Goal: Information Seeking & Learning: Learn about a topic

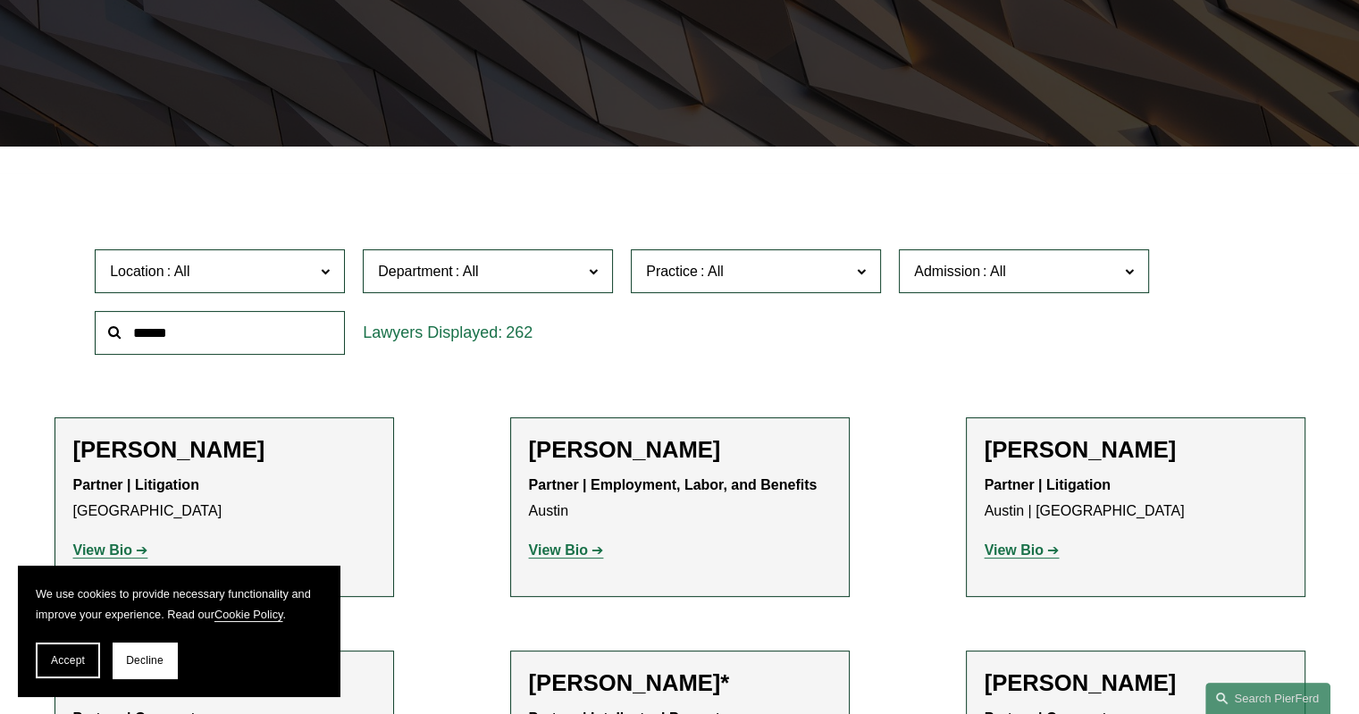
scroll to position [519, 0]
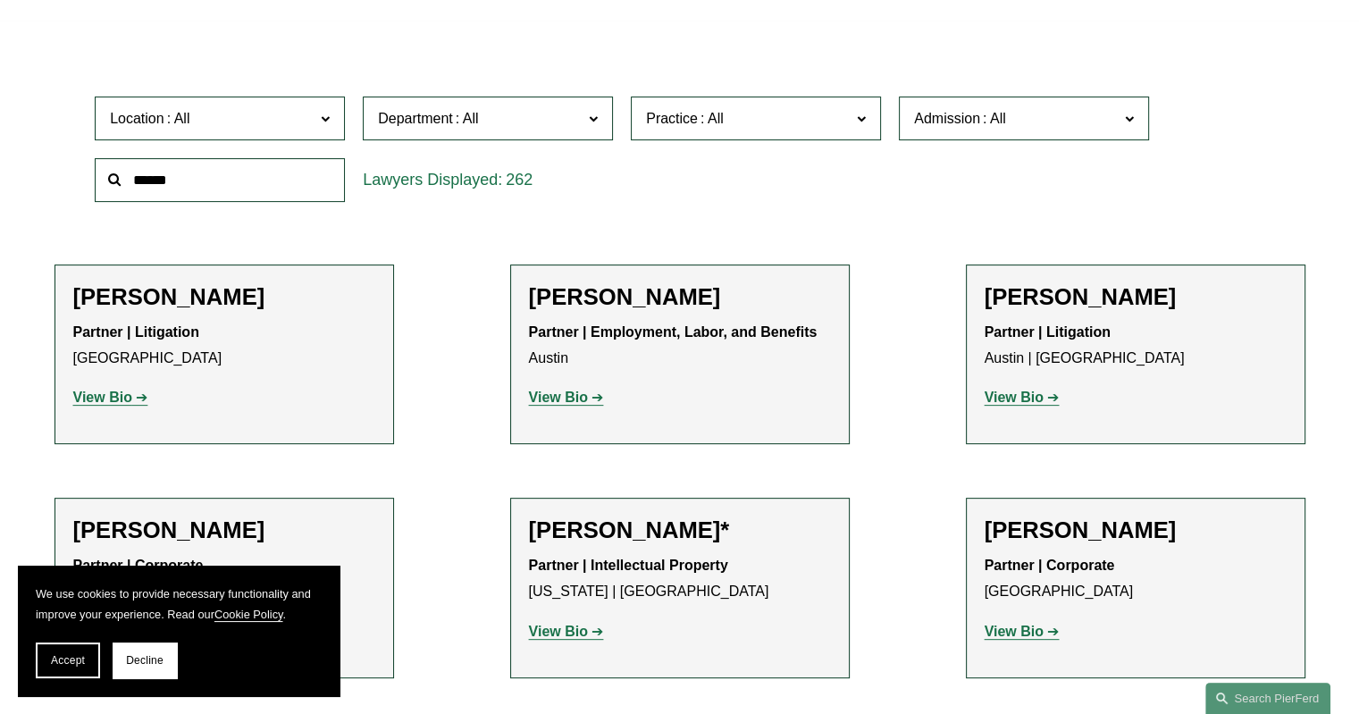
click at [177, 184] on input "text" at bounding box center [220, 180] width 250 height 44
click at [177, 184] on input "******" at bounding box center [220, 180] width 250 height 44
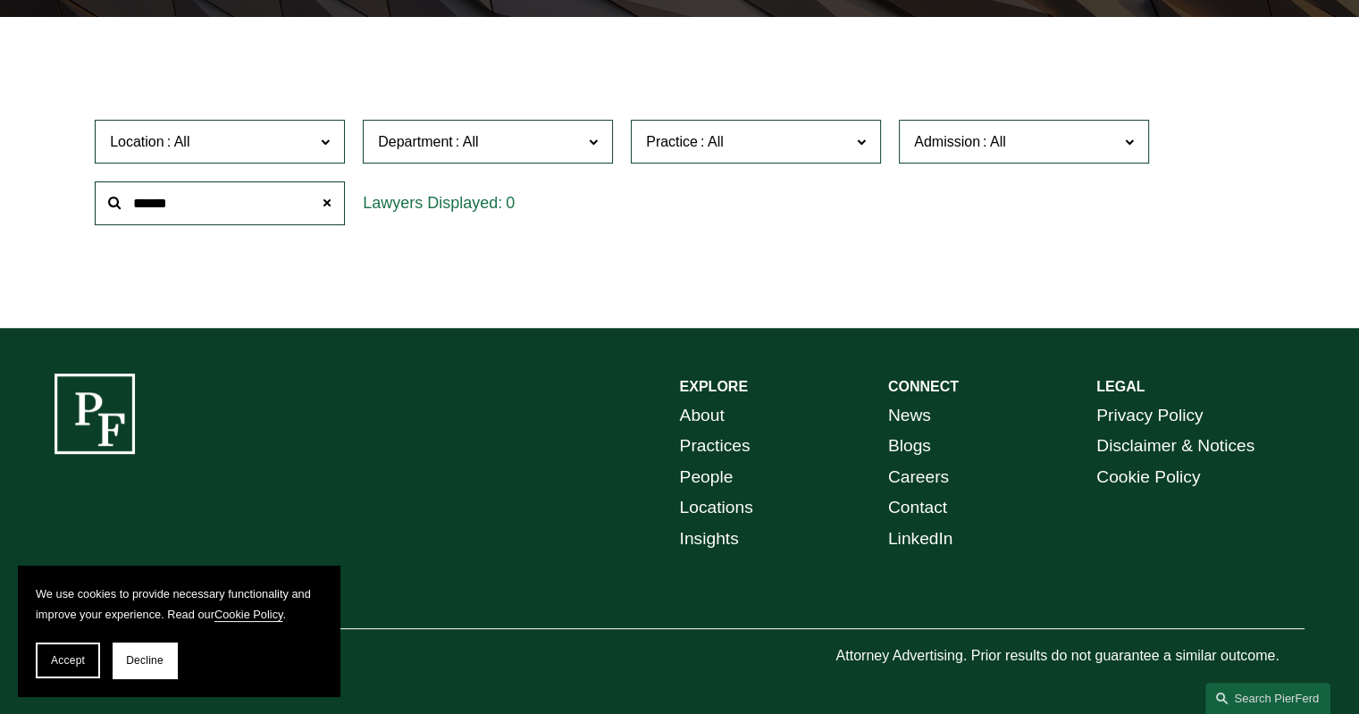
type input "******"
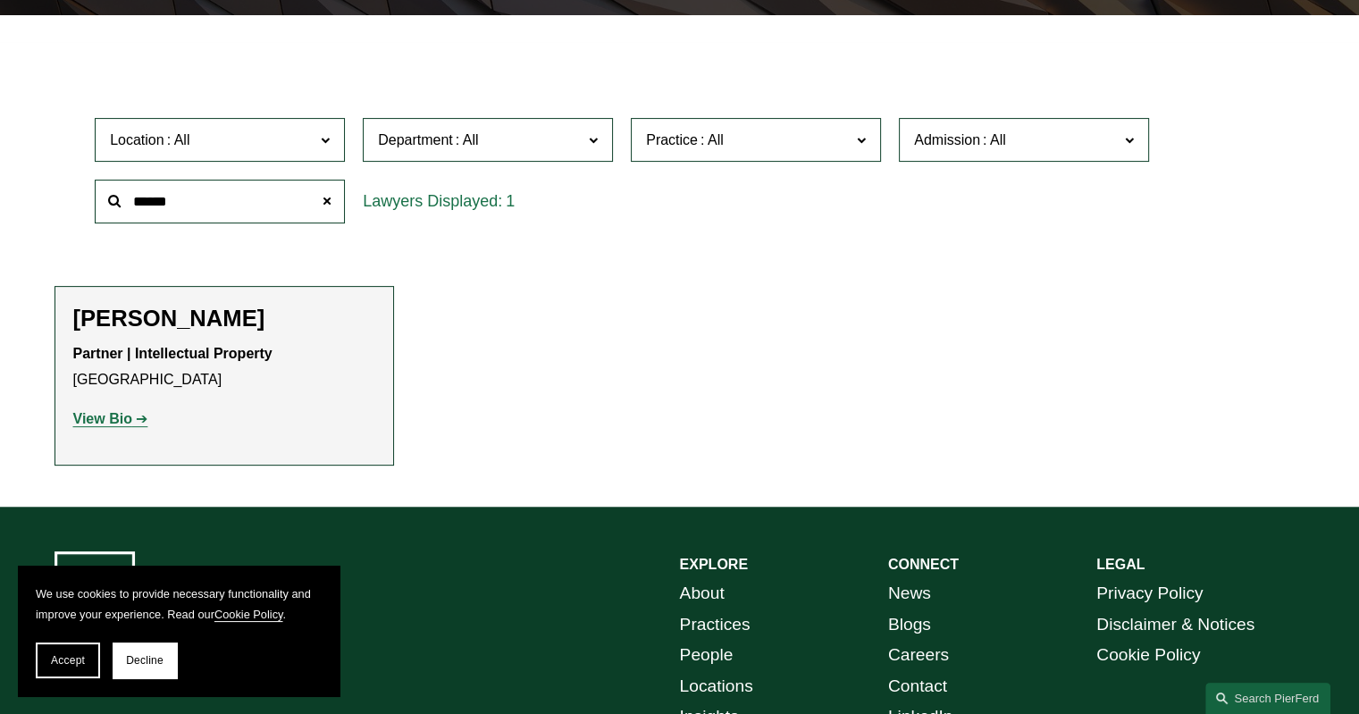
scroll to position [519, 0]
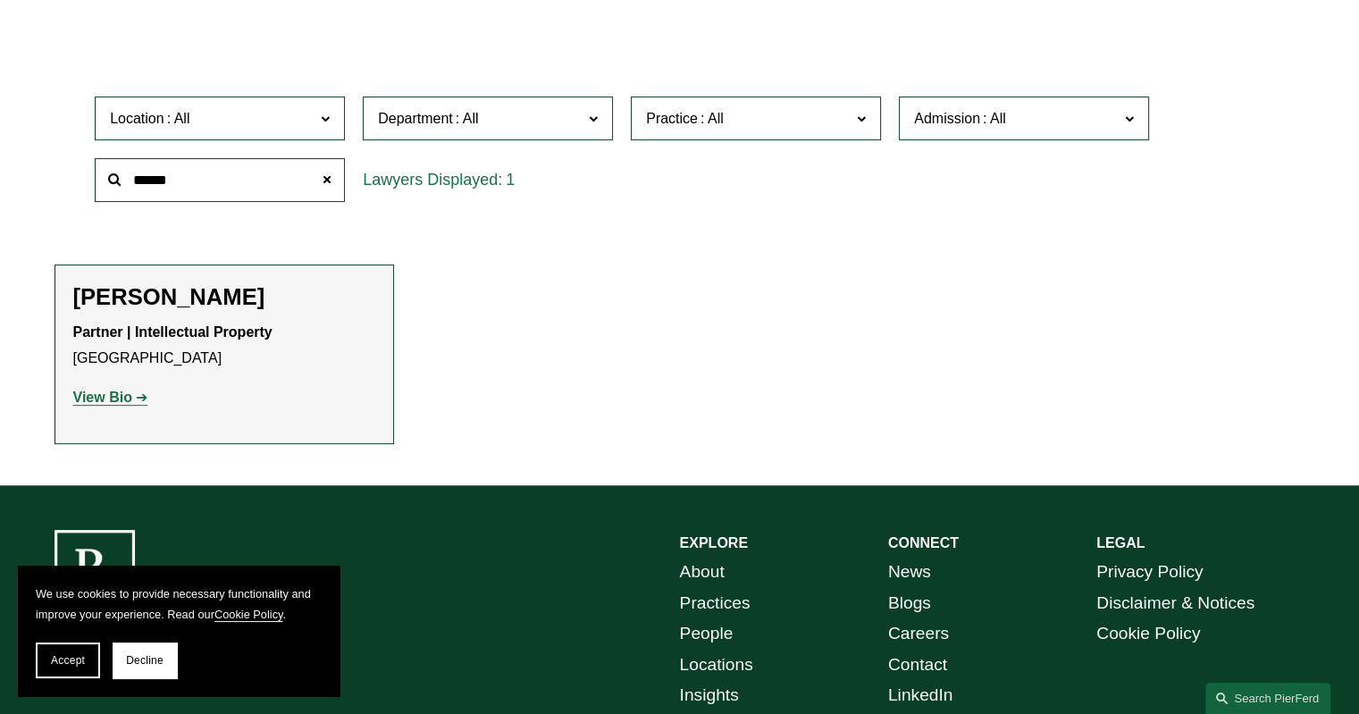
click at [164, 292] on h2 "[PERSON_NAME]" at bounding box center [224, 297] width 302 height 28
click at [97, 396] on strong "View Bio" at bounding box center [102, 397] width 59 height 15
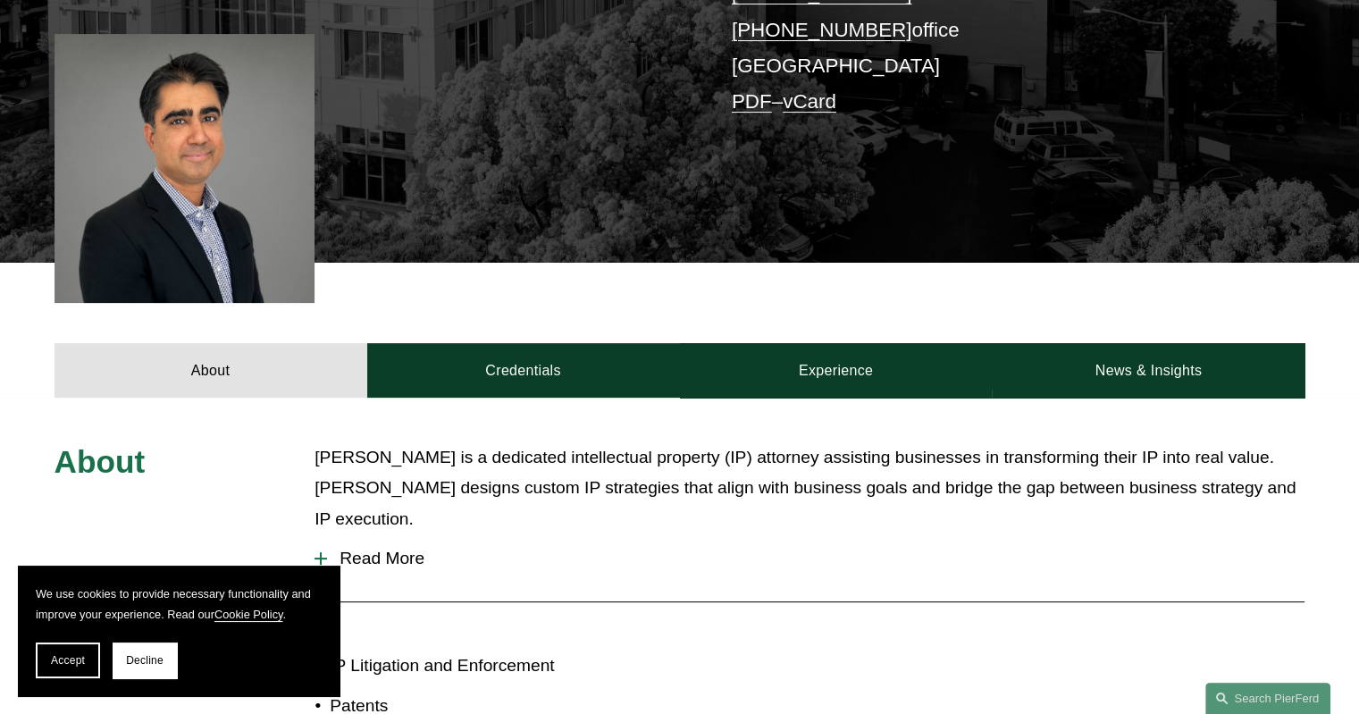
scroll to position [518, 0]
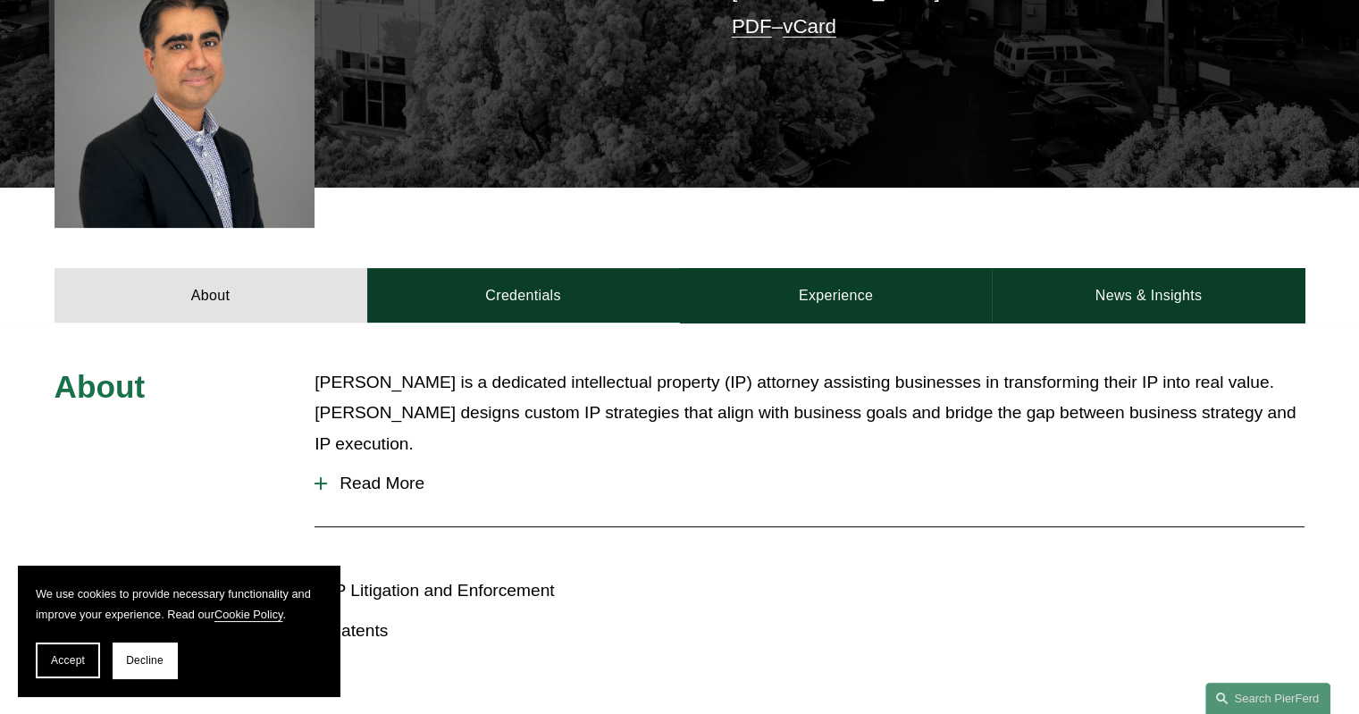
click at [379, 480] on span "Read More" at bounding box center [816, 484] width 978 height 20
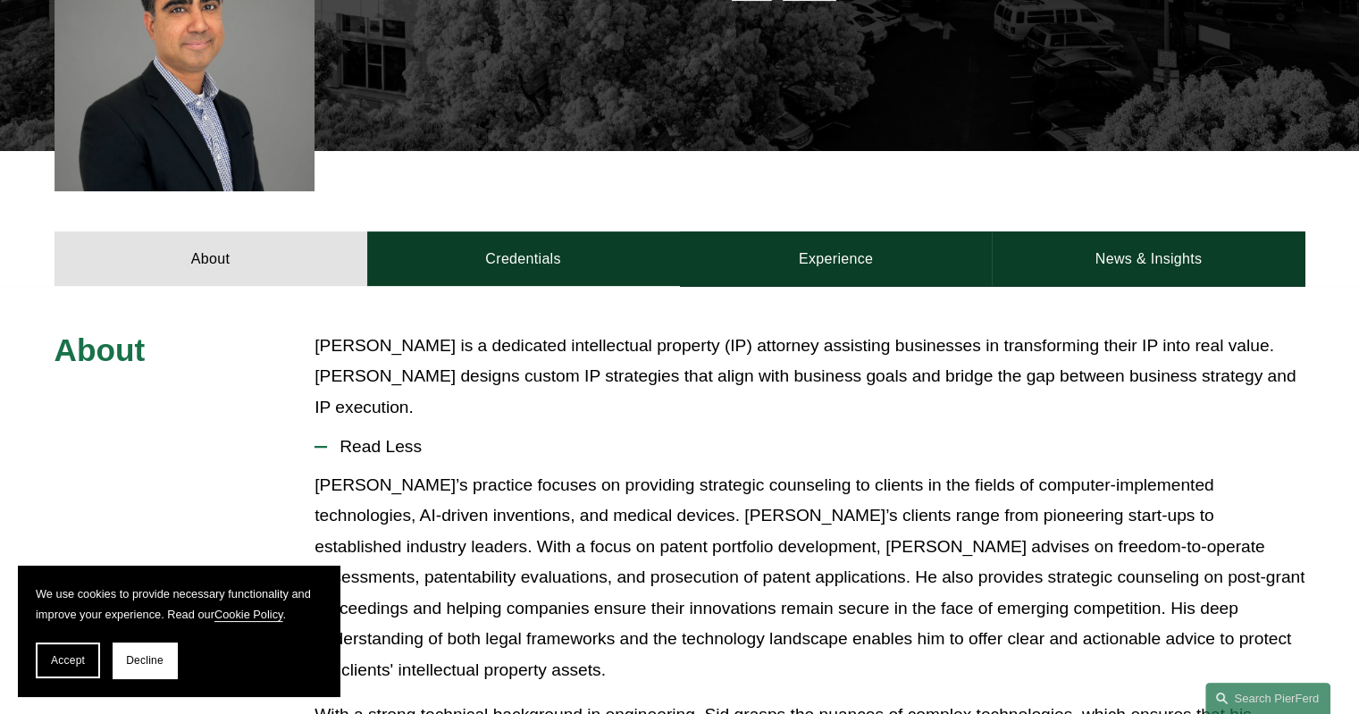
scroll to position [577, 0]
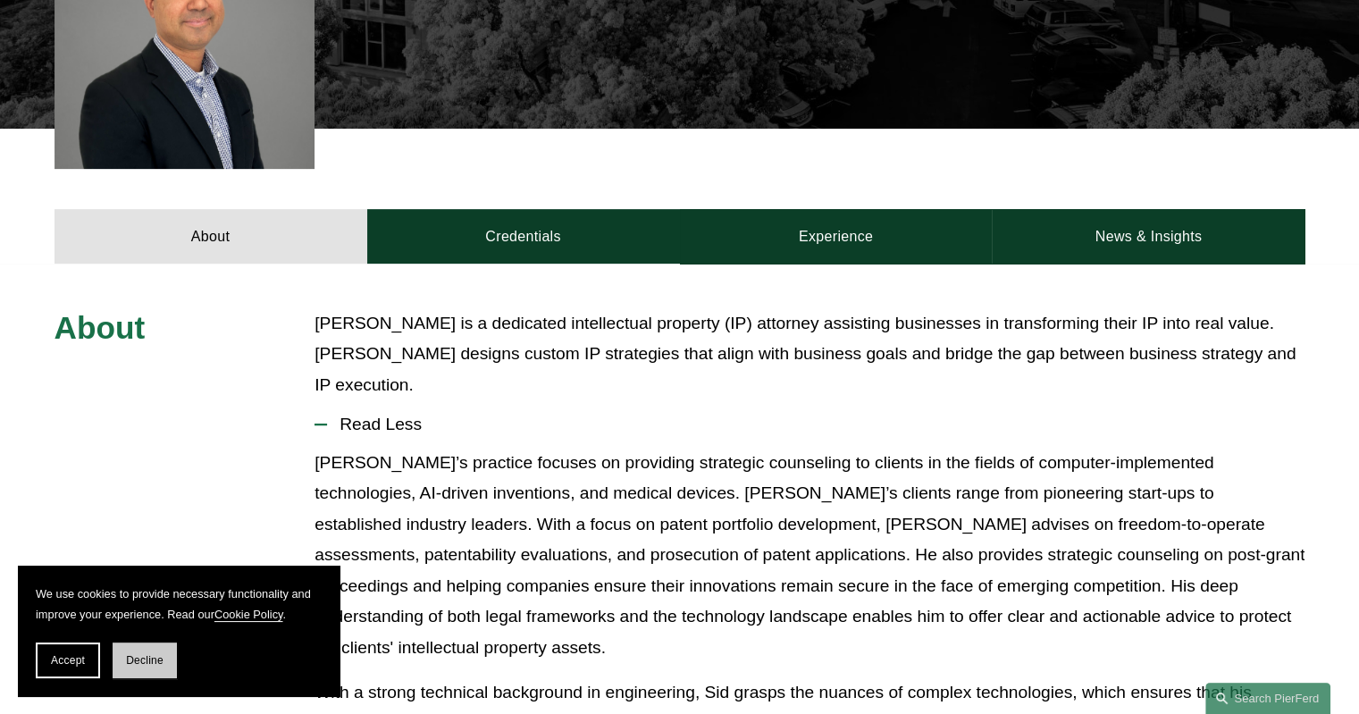
click at [135, 660] on span "Decline" at bounding box center [145, 660] width 38 height 13
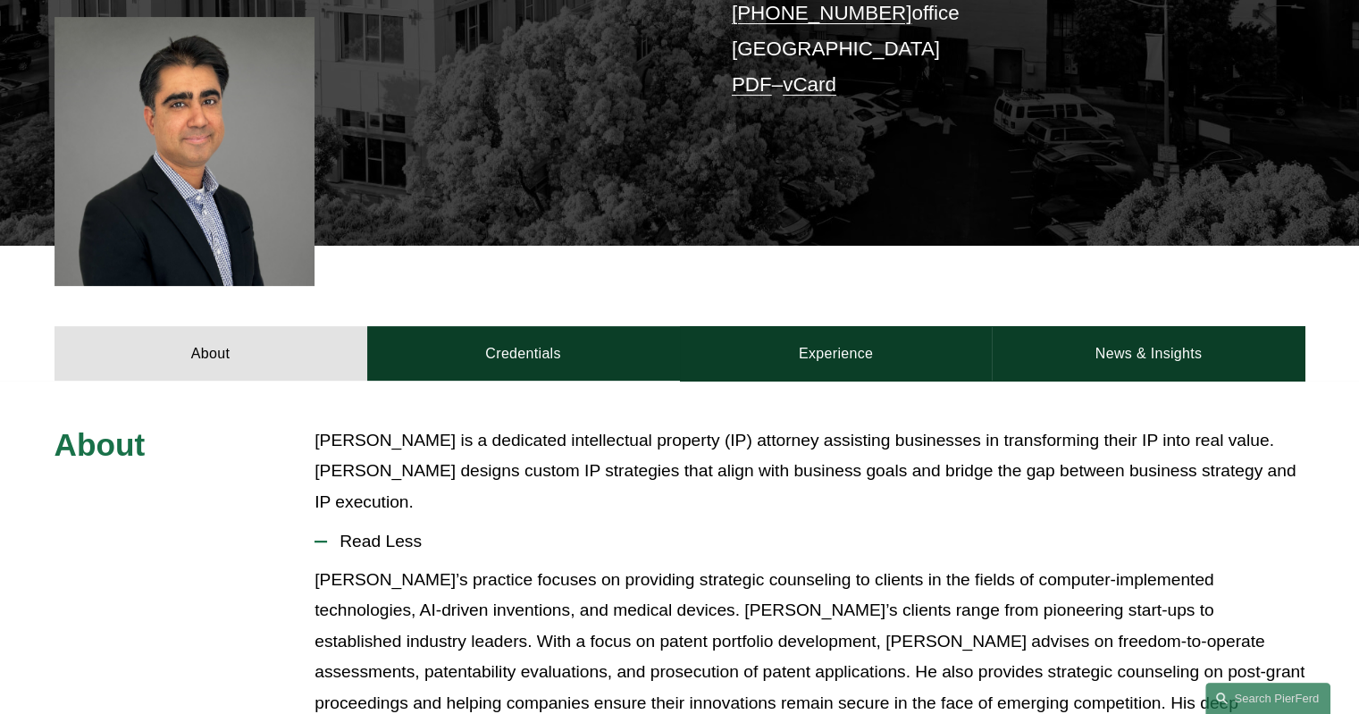
scroll to position [325, 0]
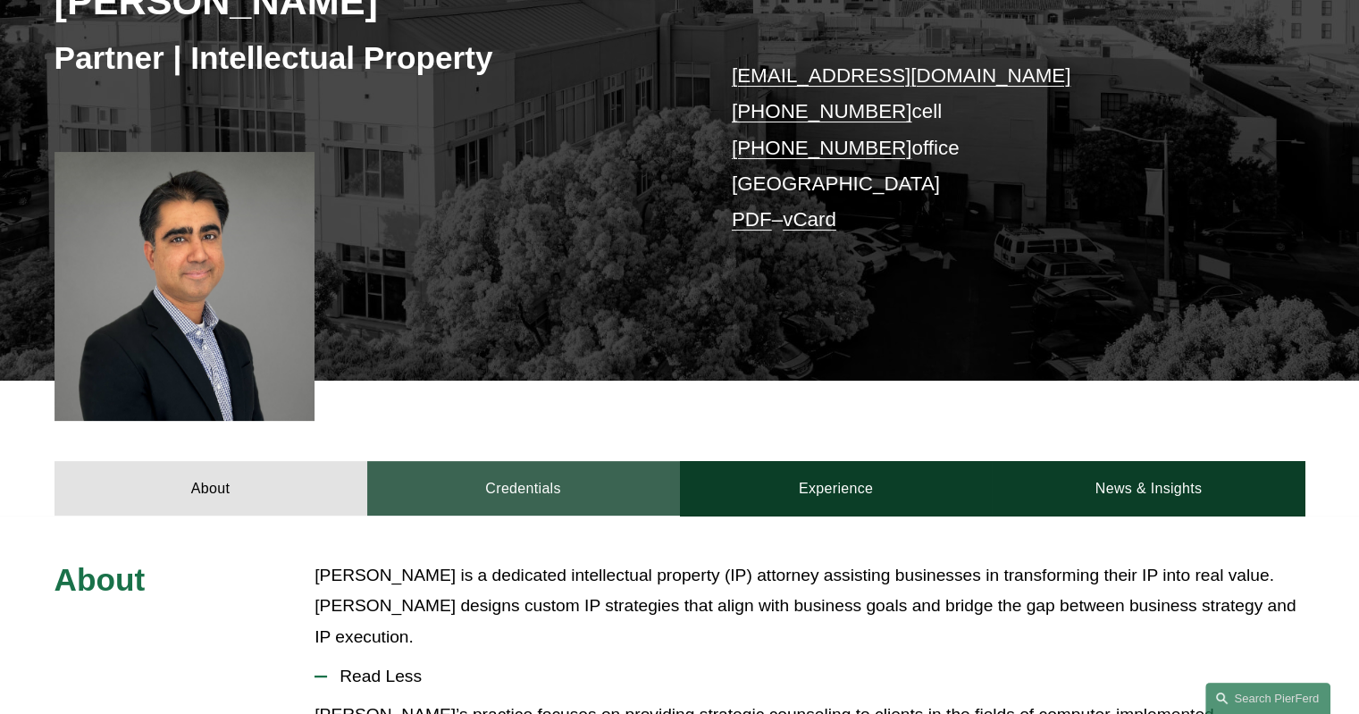
click at [586, 478] on link "Credentials" at bounding box center [523, 488] width 313 height 54
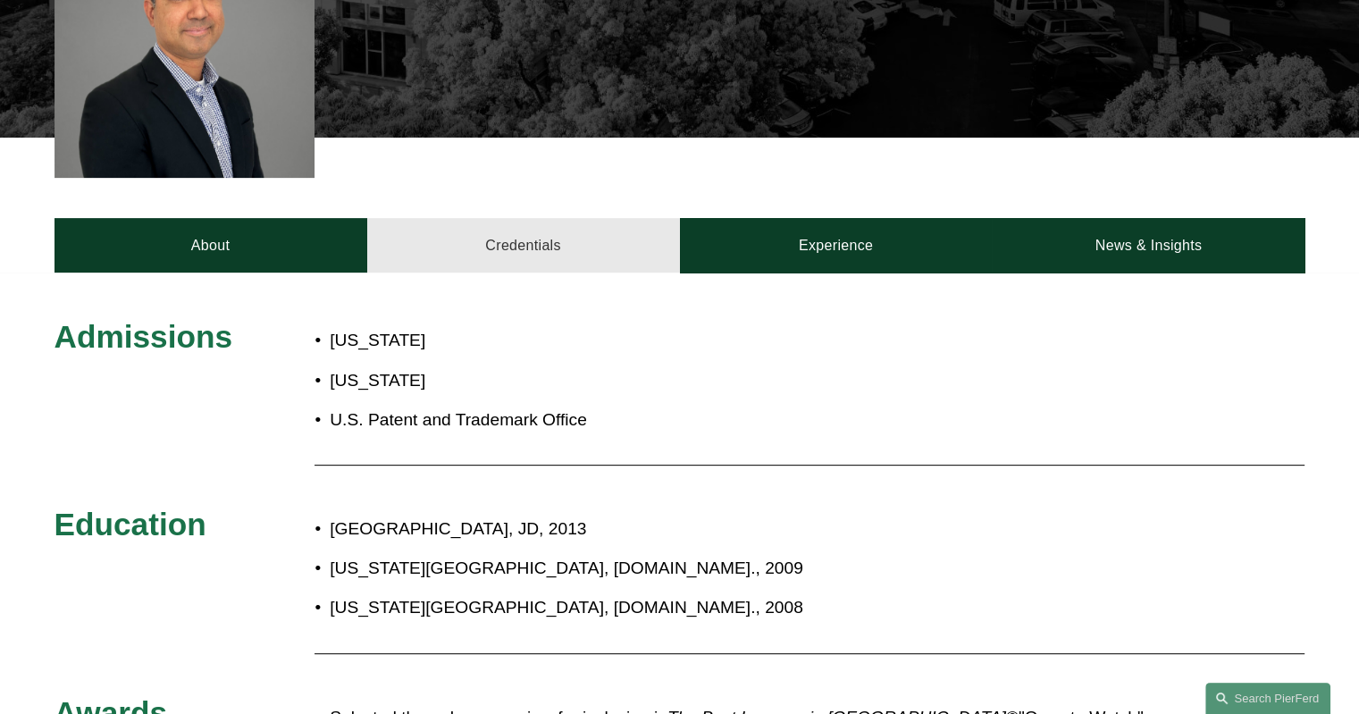
scroll to position [567, 0]
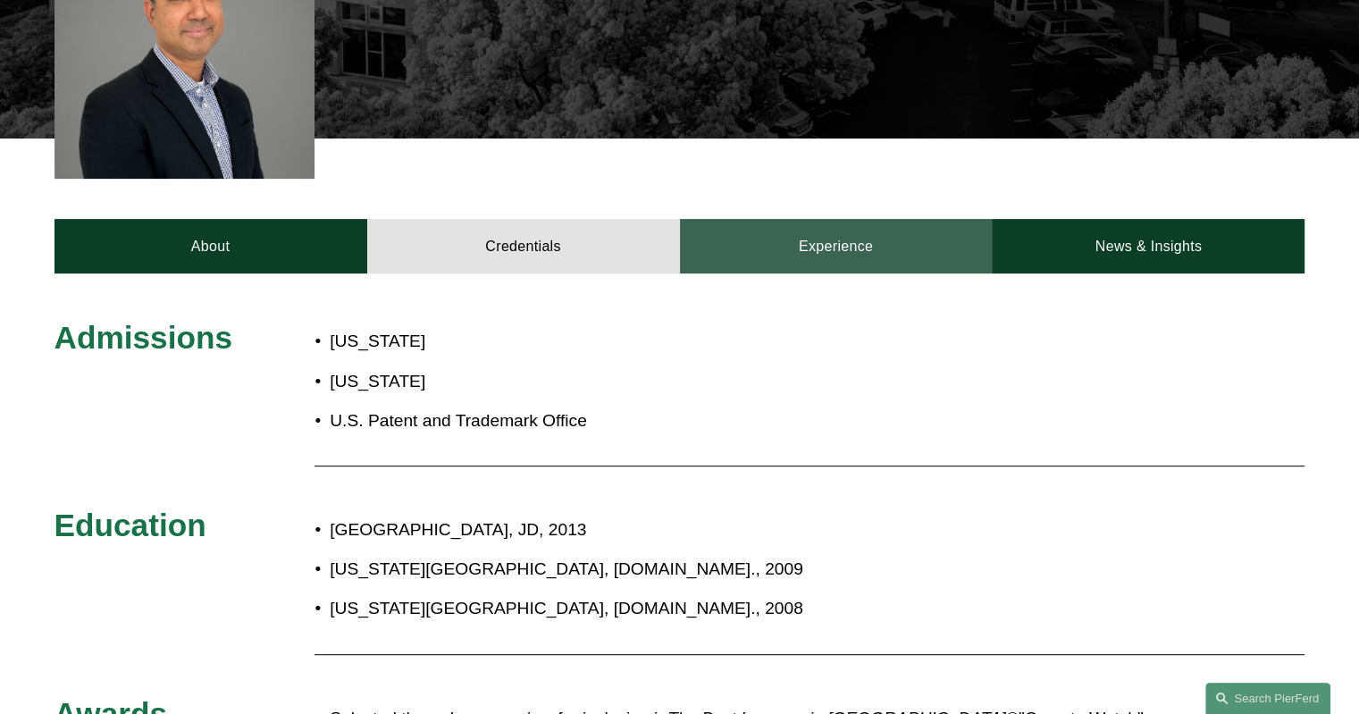
click at [860, 251] on link "Experience" at bounding box center [836, 246] width 313 height 54
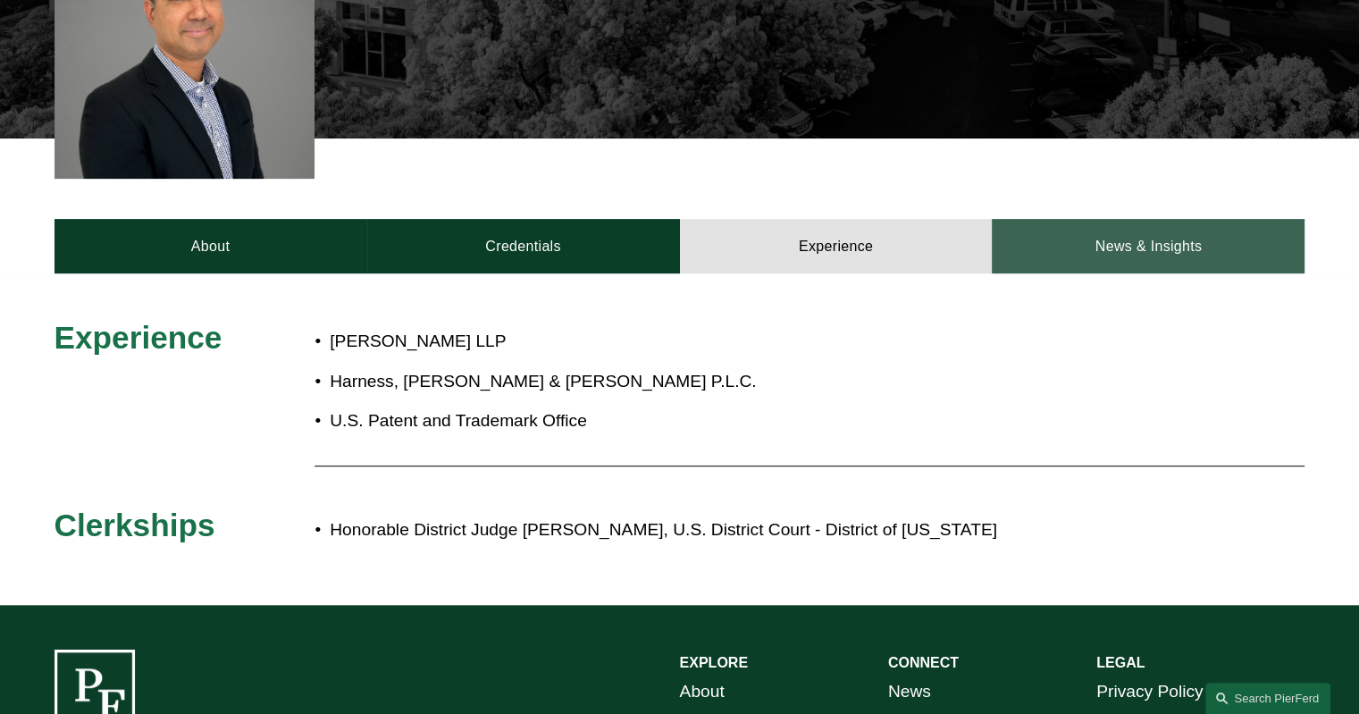
click at [1122, 222] on link "News & Insights" at bounding box center [1148, 246] width 313 height 54
